Goal: Task Accomplishment & Management: Manage account settings

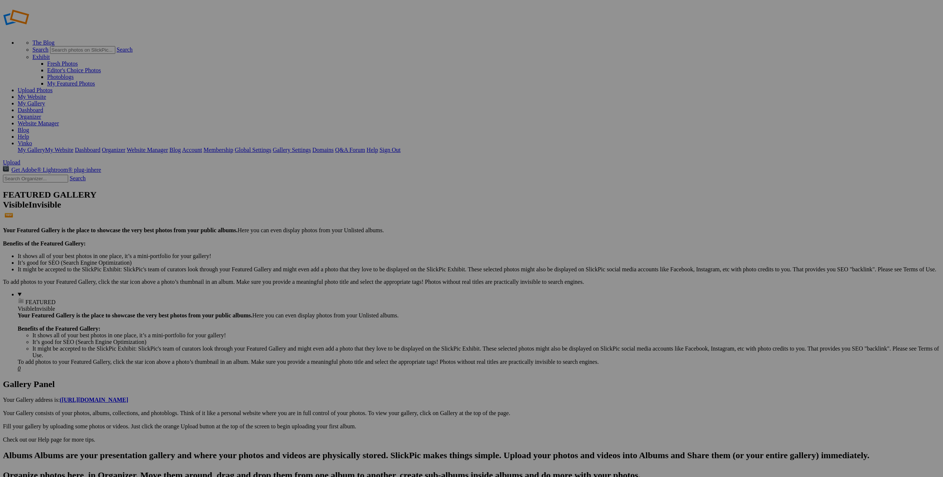
paste input "Anothere Perspective Studio Telefon: 0660 936 7091 Website: anothereperspective…"
type input "Anothere Perspective Studio Telefon: 0660 936 7091 Website: anothereperspective…"
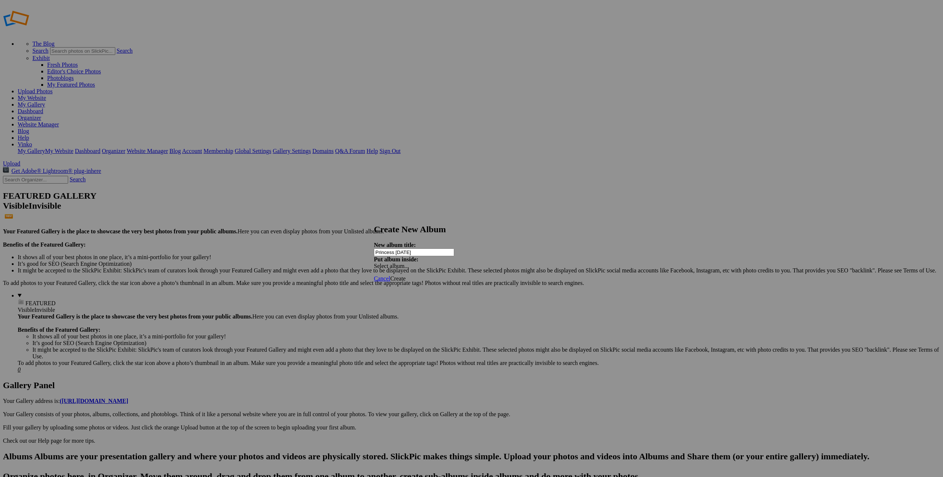
type input "Princess [DATE]"
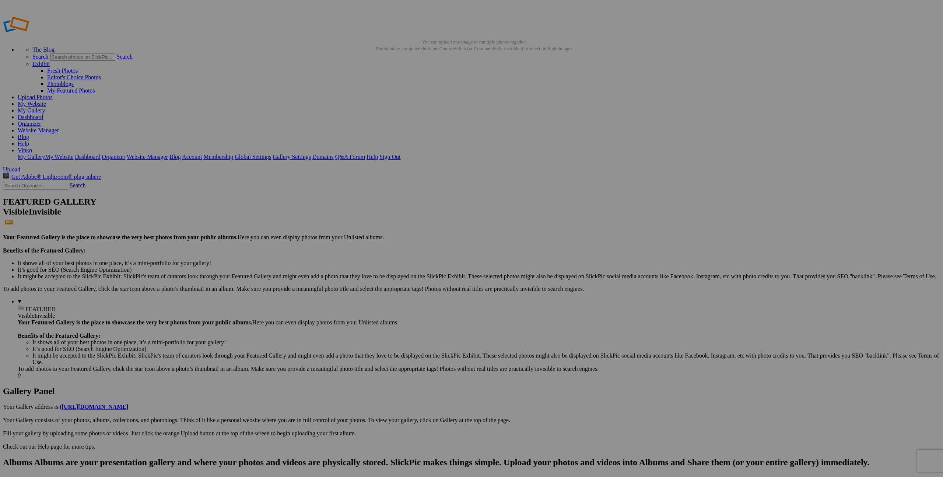
type input "Princess [DATE]"
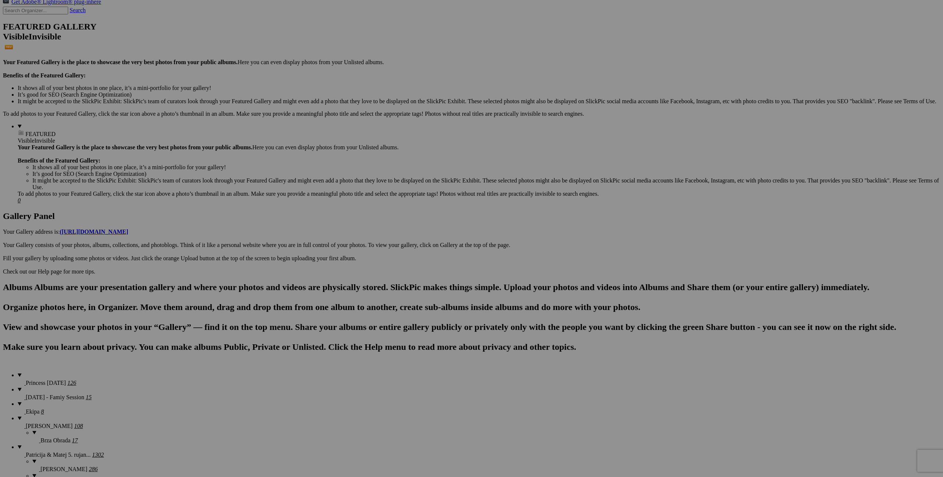
scroll to position [176, 0]
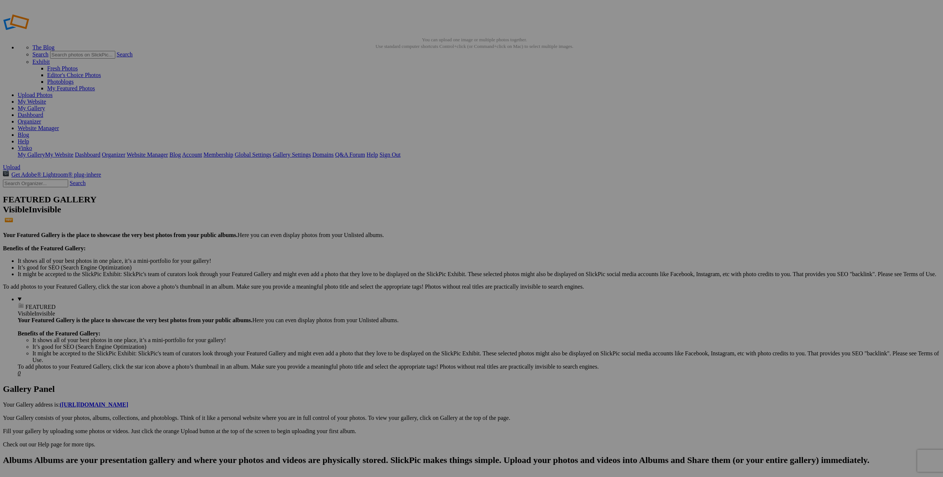
scroll to position [3, 0]
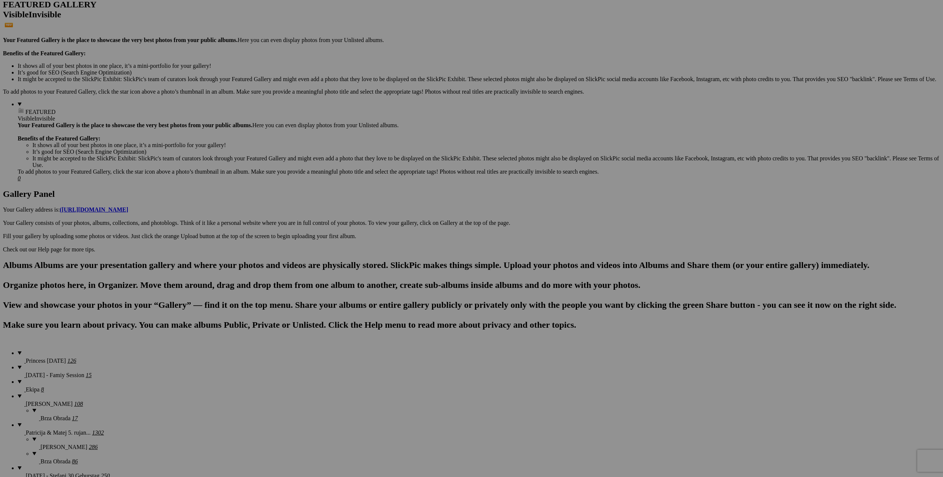
scroll to position [116, 0]
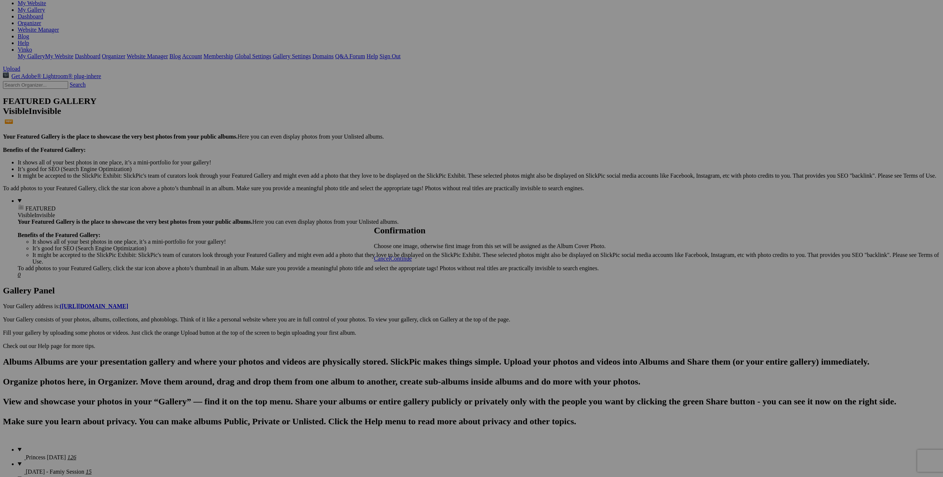
click at [412, 262] on span "Continue" at bounding box center [401, 258] width 22 height 6
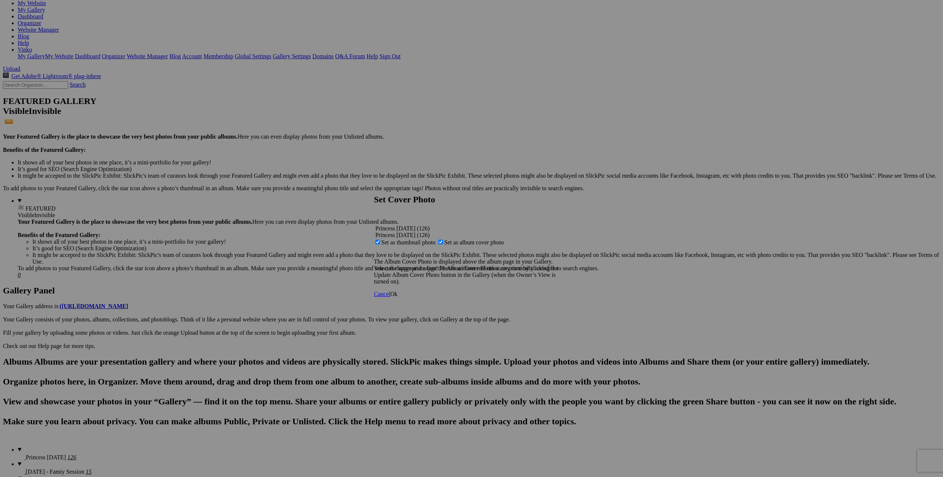
click at [398, 297] on span "Ok" at bounding box center [393, 294] width 7 height 6
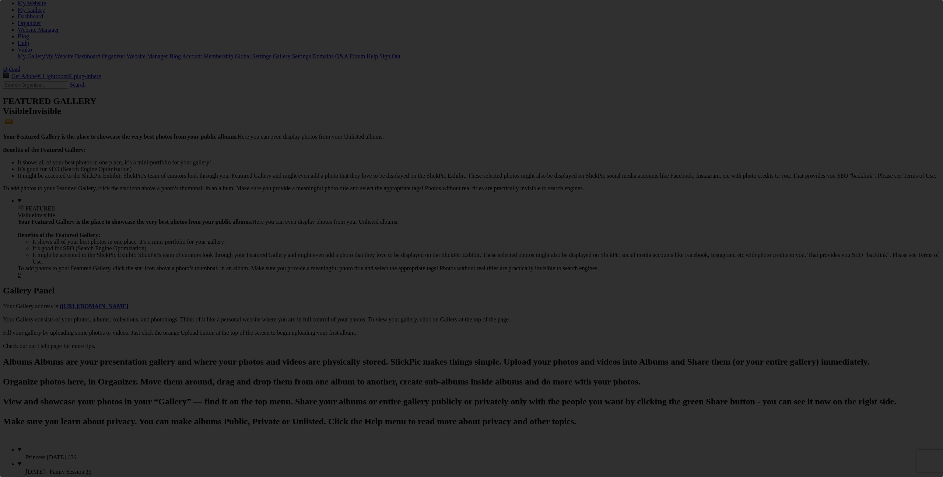
scroll to position [0, 0]
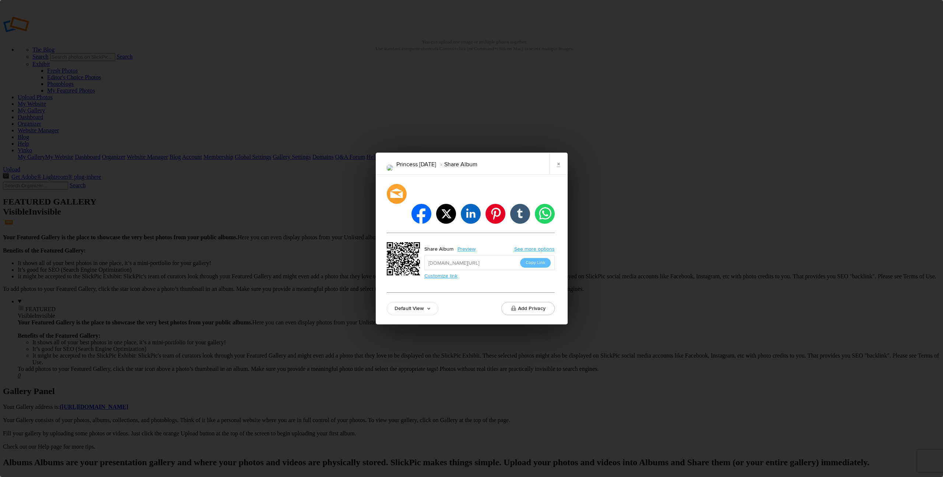
click at [543, 258] on button "Copy Link" at bounding box center [535, 263] width 31 height 10
